Goal: Check status: Check status

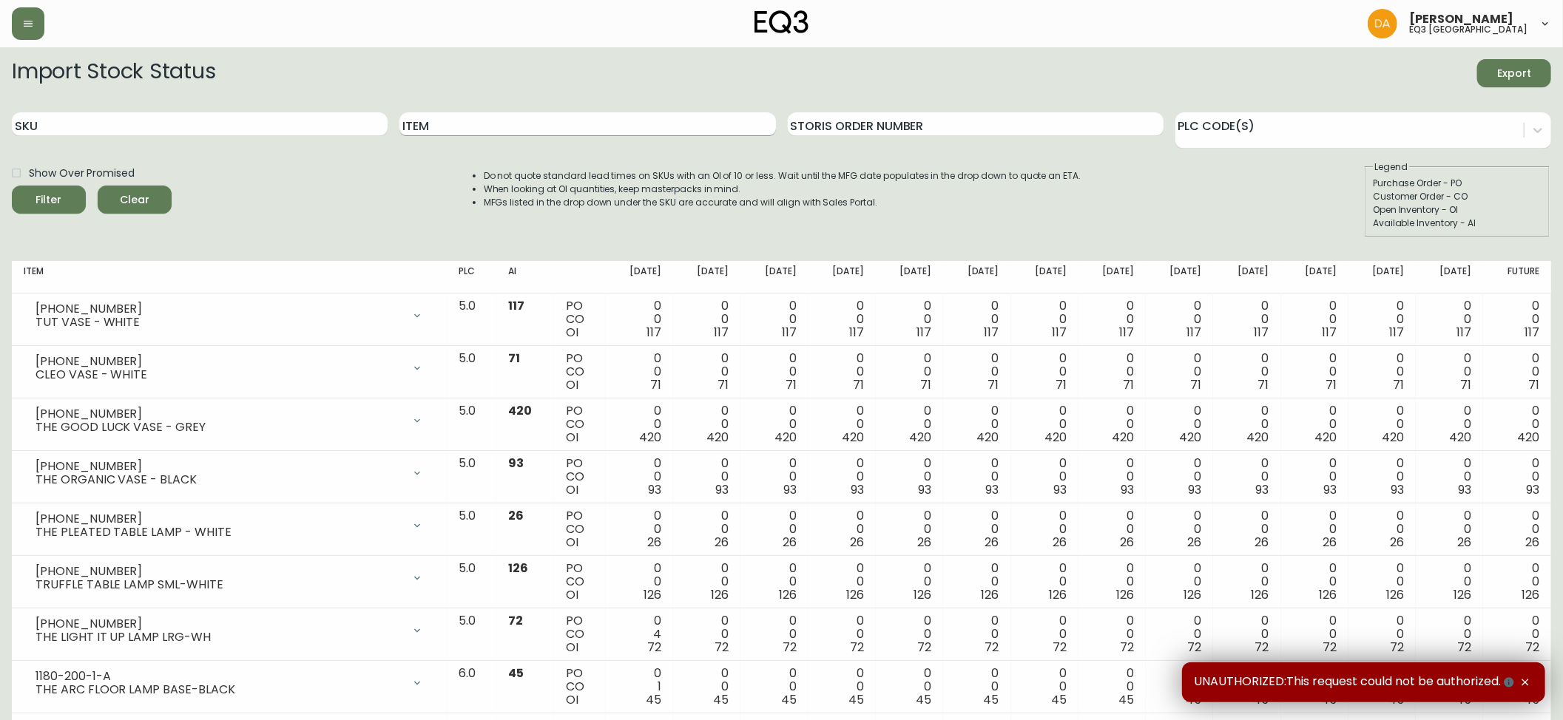
click at [433, 122] on input "Item" at bounding box center [587, 124] width 376 height 24
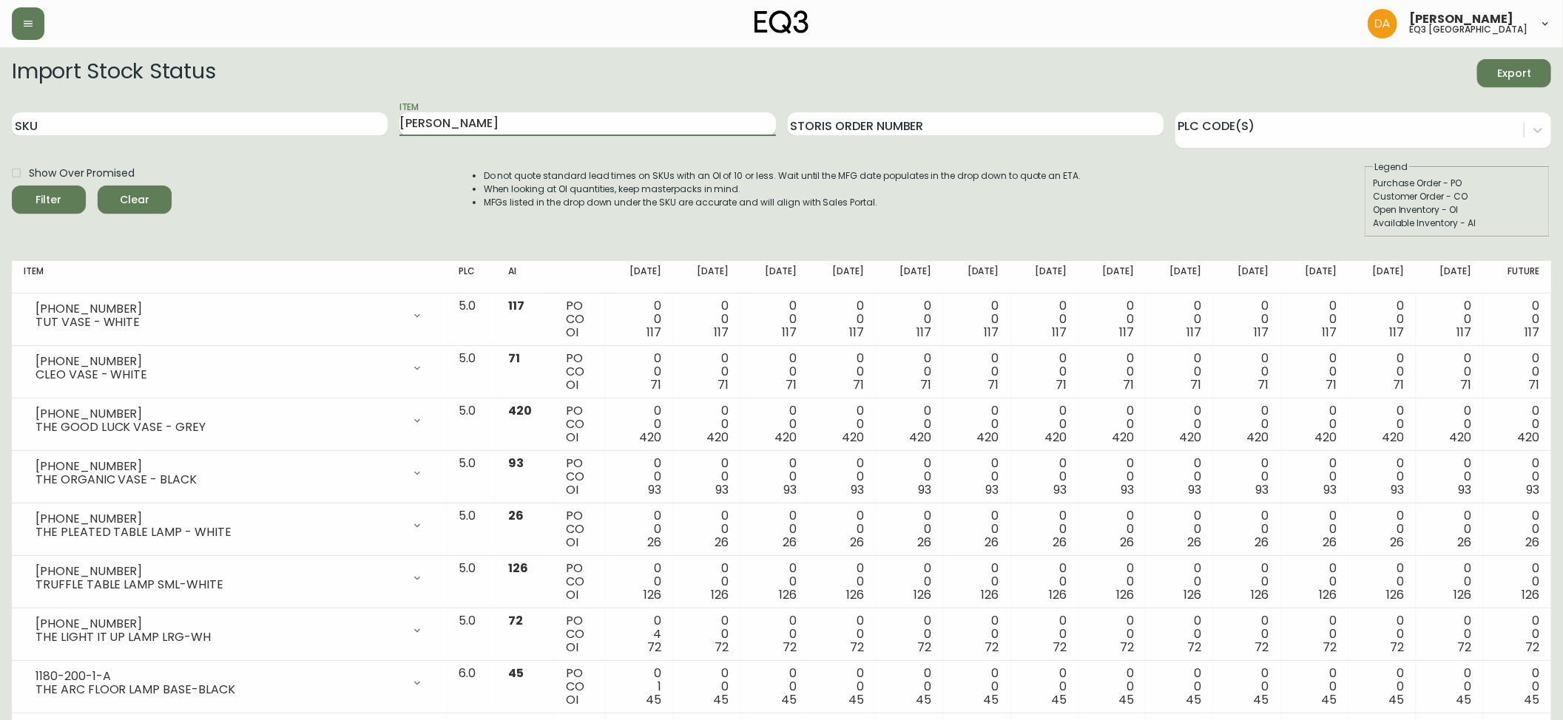
type input "[PERSON_NAME]"
click at [12, 186] on button "Filter" at bounding box center [49, 200] width 74 height 28
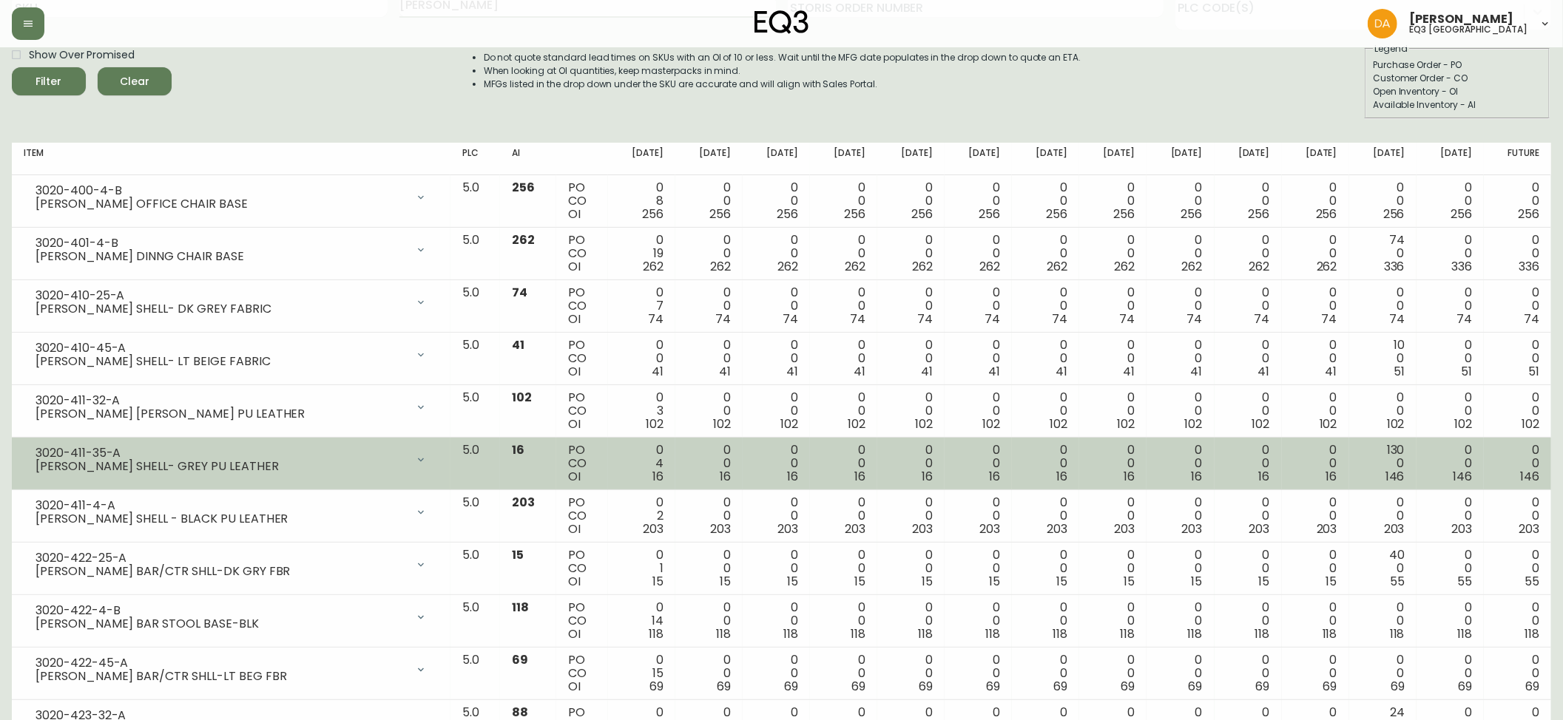
scroll to position [164, 0]
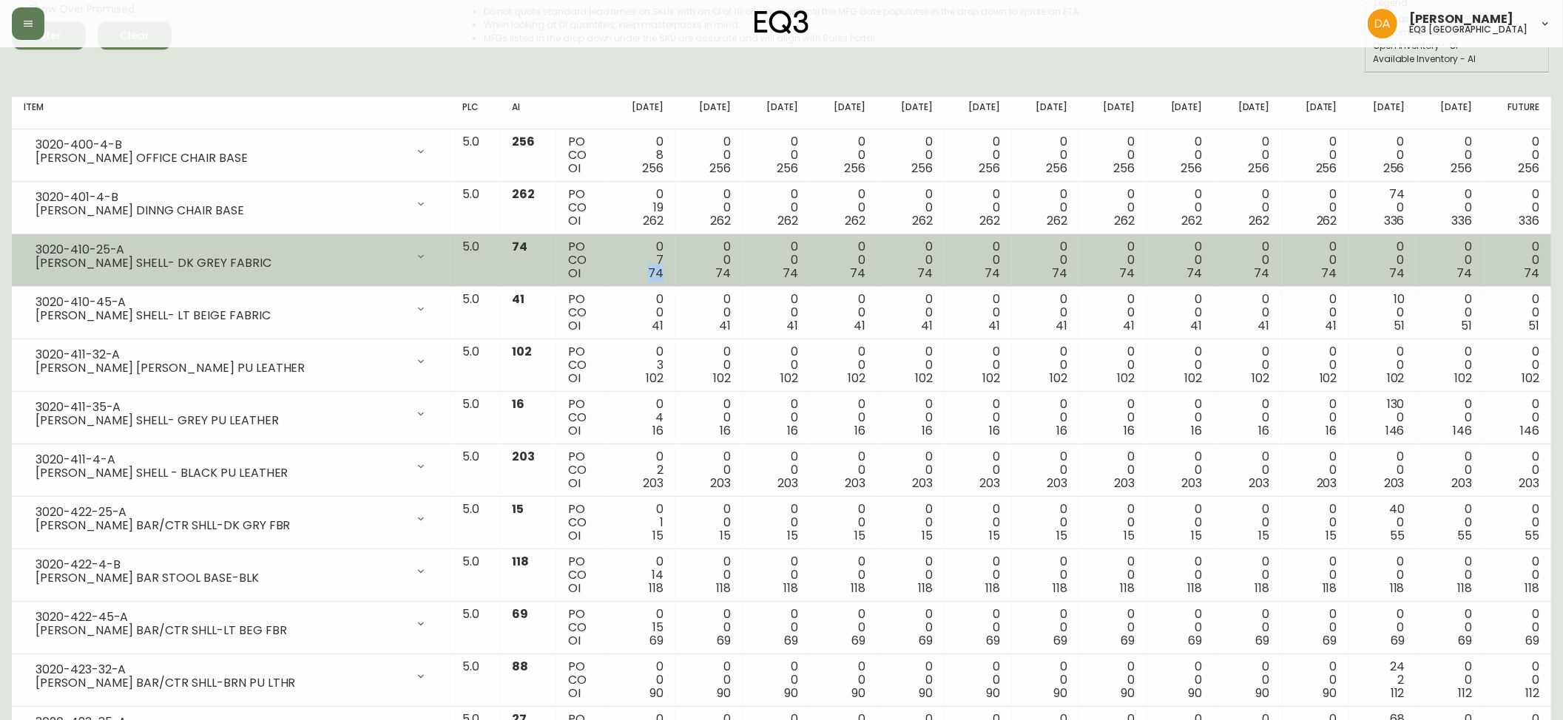
drag, startPoint x: 664, startPoint y: 272, endPoint x: 694, endPoint y: 275, distance: 29.7
click at [675, 275] on td "0 7 74" at bounding box center [641, 260] width 67 height 53
